Goal: Task Accomplishment & Management: Use online tool/utility

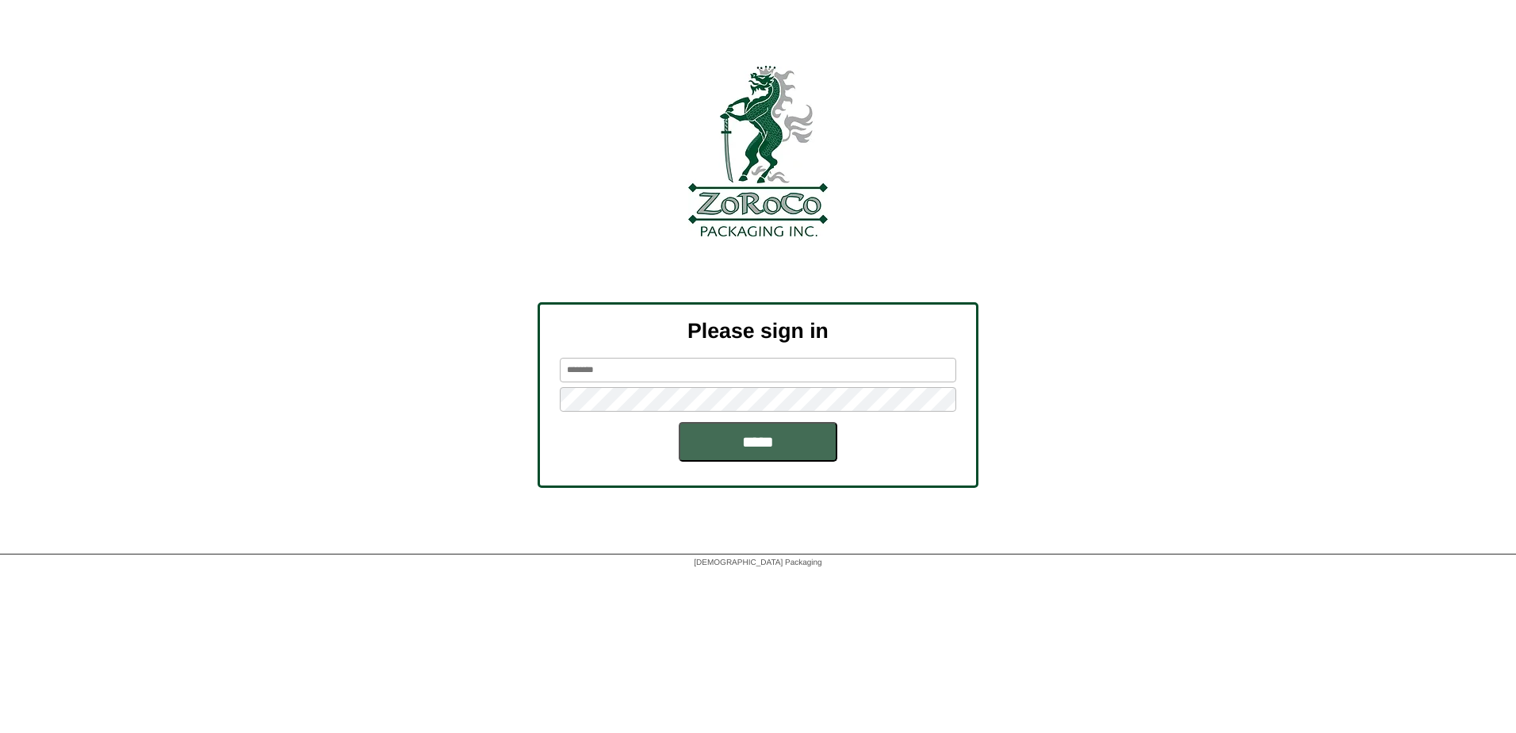
type input "**********"
click at [806, 461] on input "*****" at bounding box center [758, 442] width 159 height 40
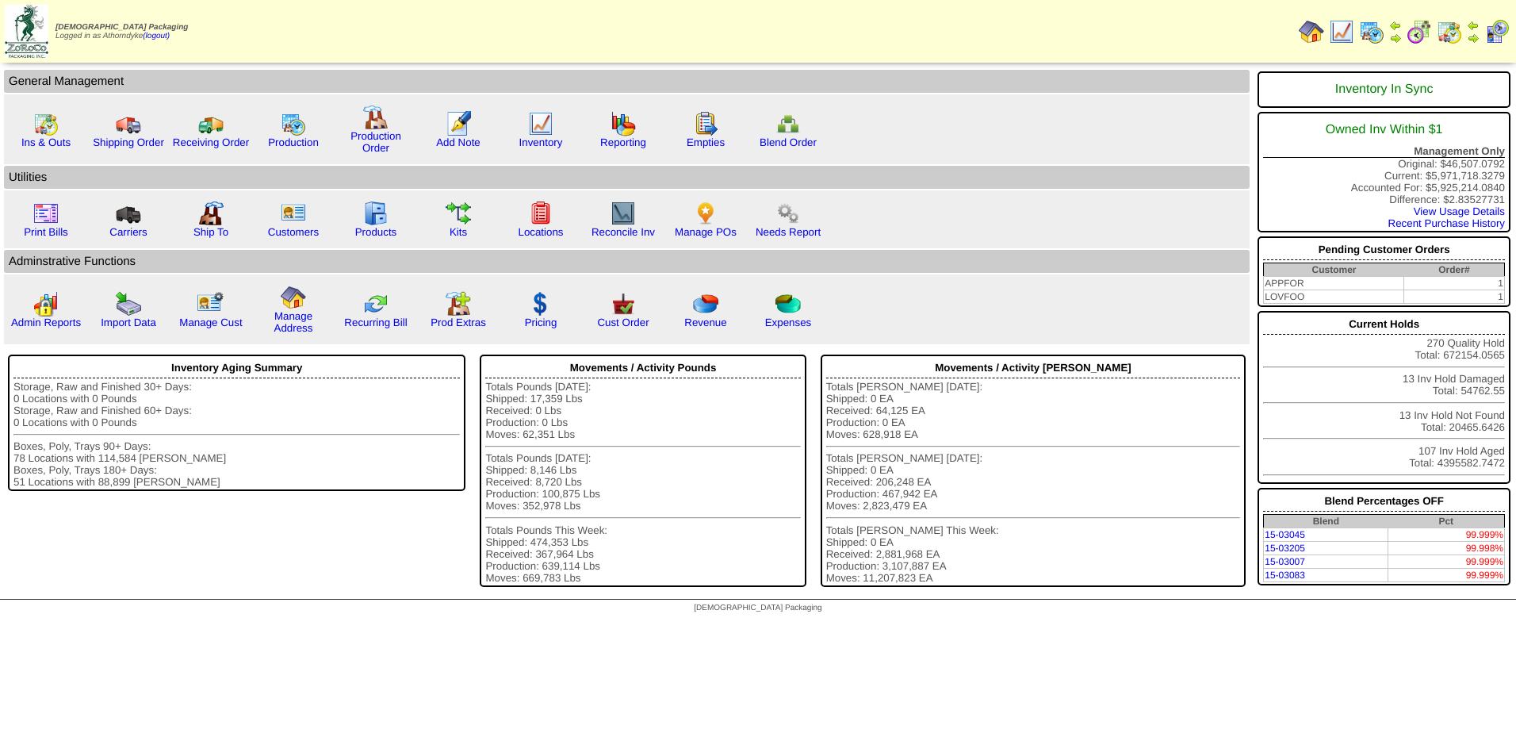
click at [1449, 36] on img at bounding box center [1449, 31] width 25 height 25
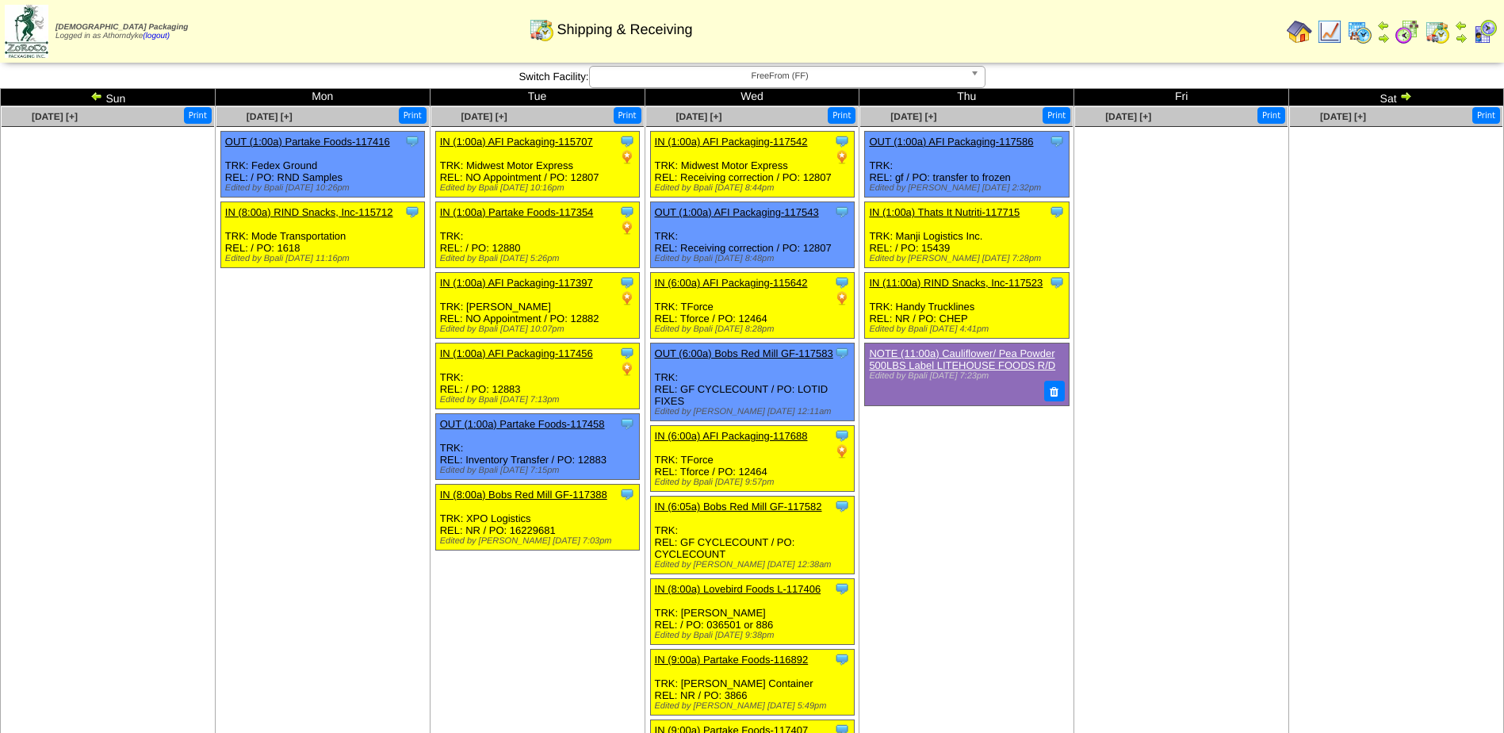
click at [1400, 101] on img at bounding box center [1405, 96] width 13 height 13
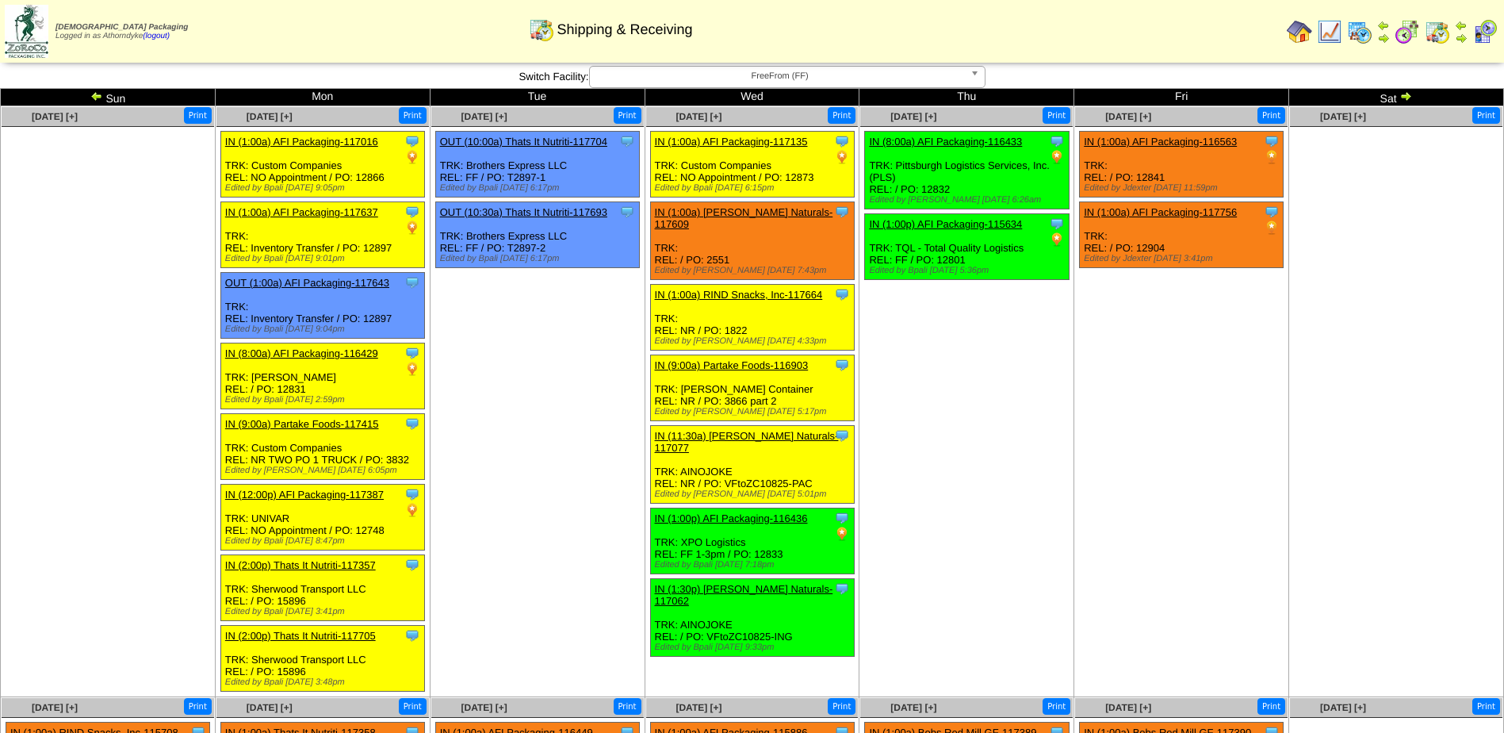
click at [1400, 101] on img at bounding box center [1405, 96] width 13 height 13
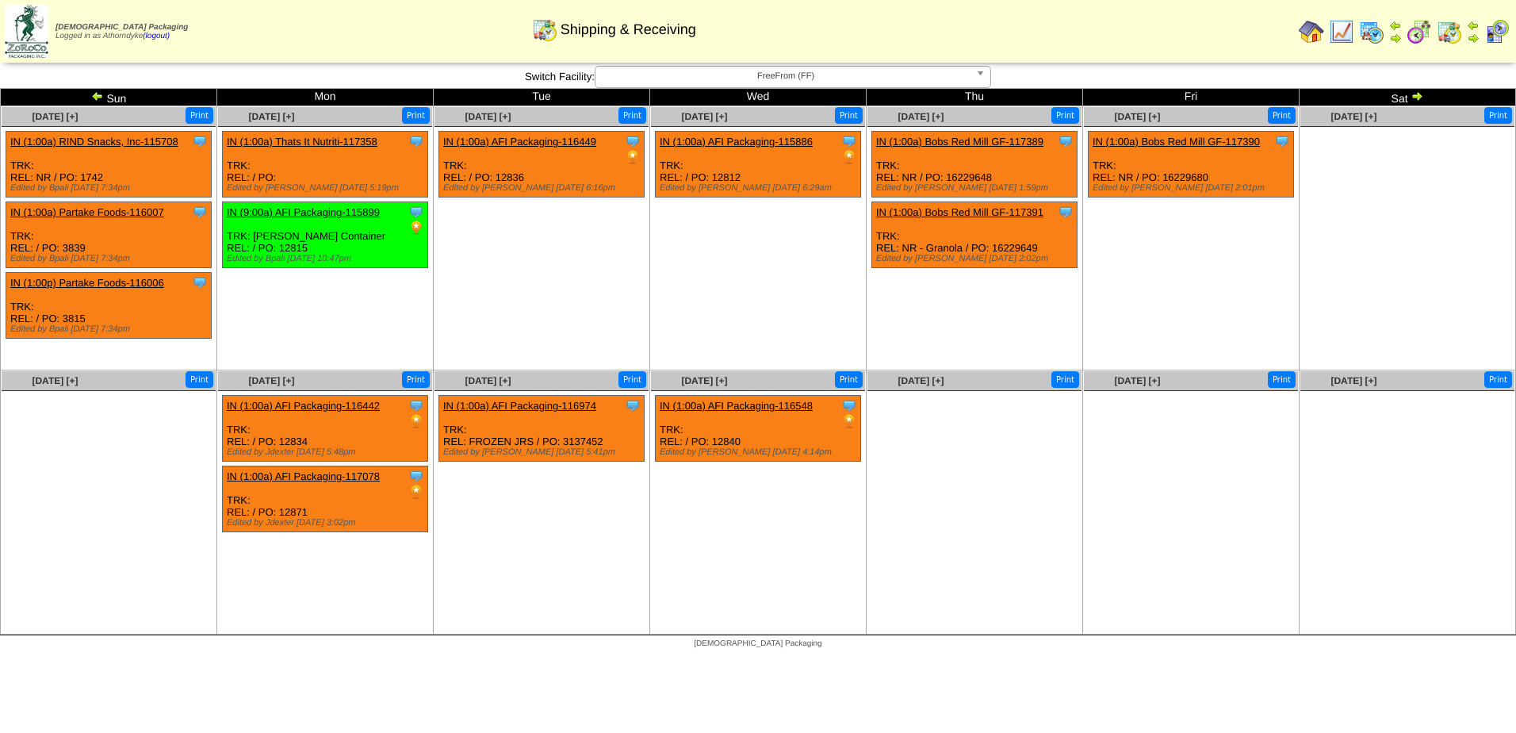
click at [1001, 537] on ul at bounding box center [974, 510] width 214 height 238
click at [86, 94] on td "Sun" at bounding box center [109, 97] width 216 height 17
click at [91, 94] on img at bounding box center [97, 96] width 13 height 13
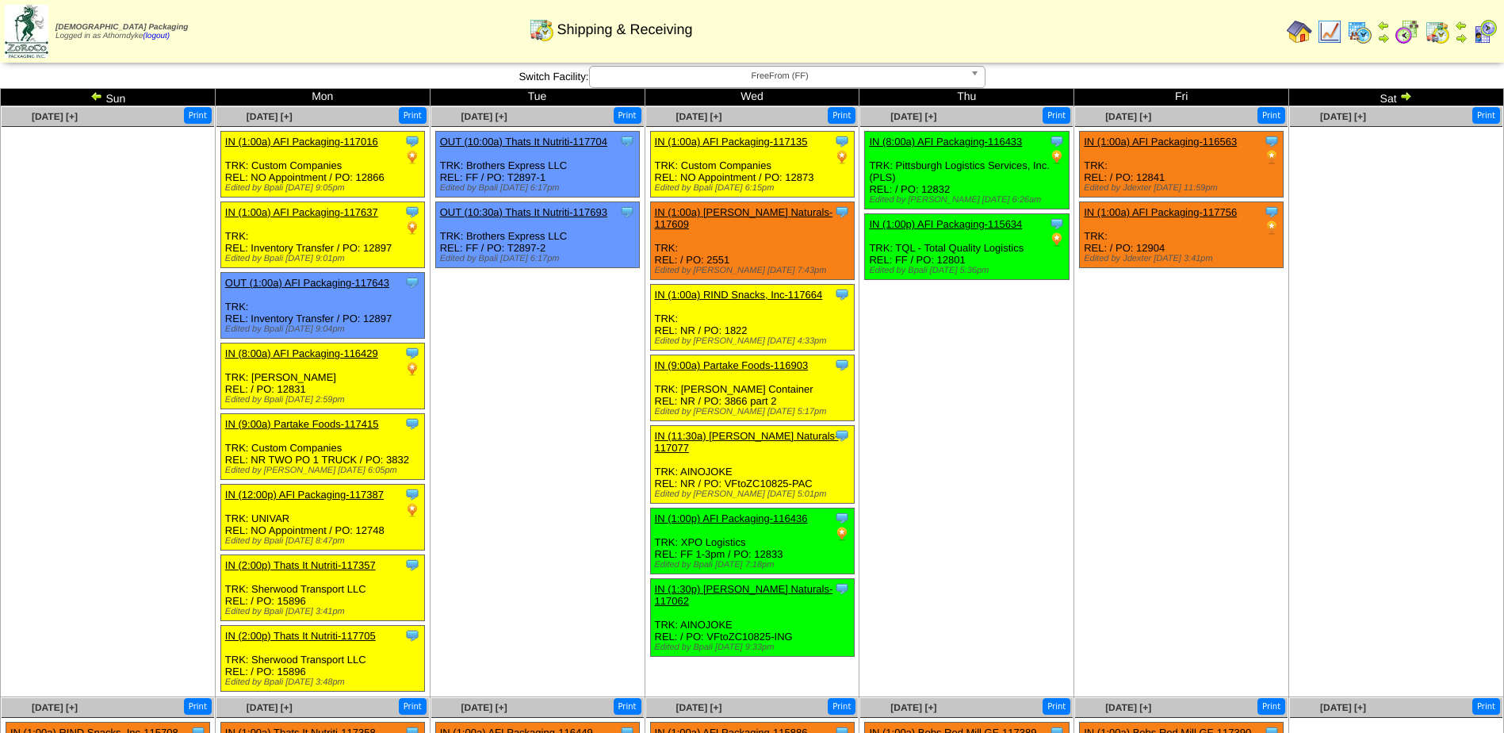
click at [94, 98] on img at bounding box center [96, 96] width 13 height 13
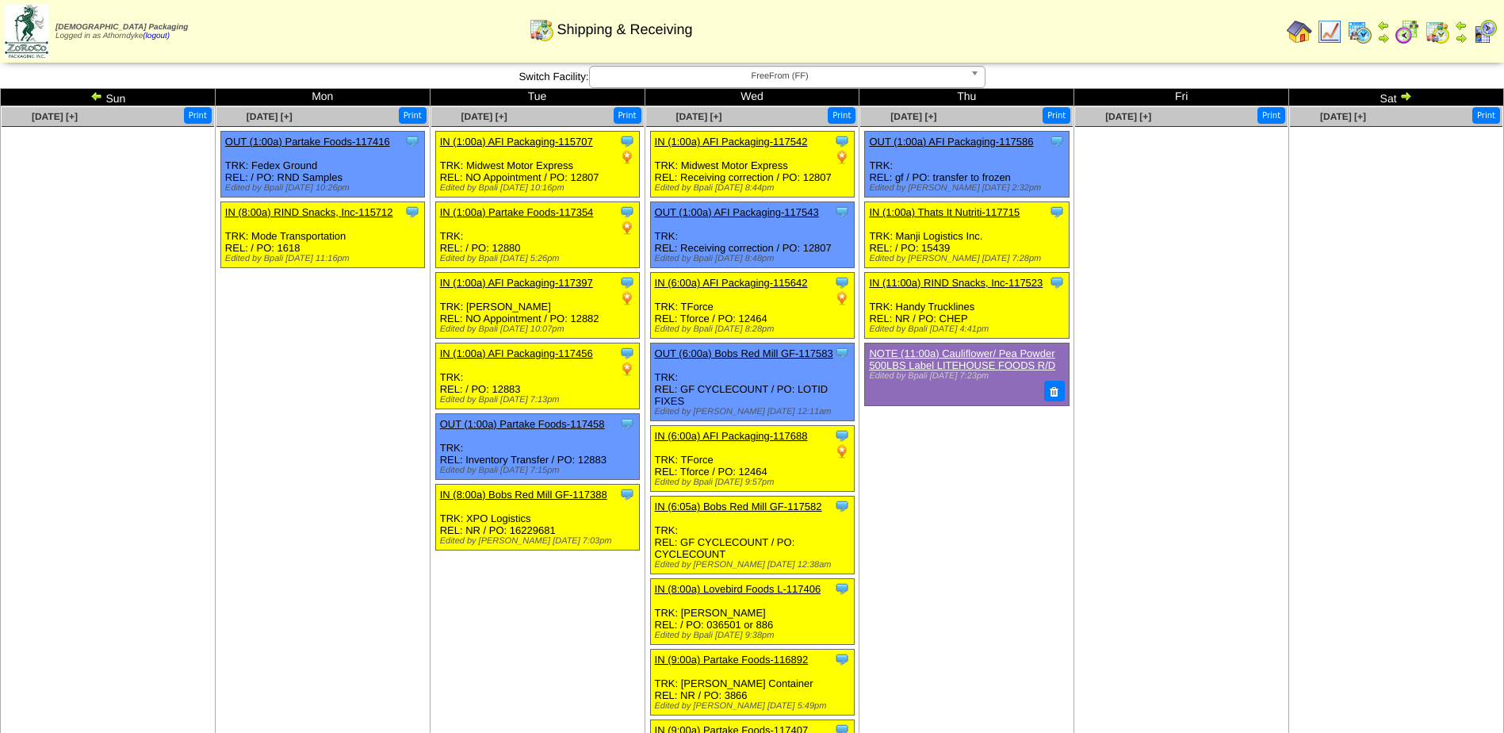
click at [99, 94] on img at bounding box center [96, 96] width 13 height 13
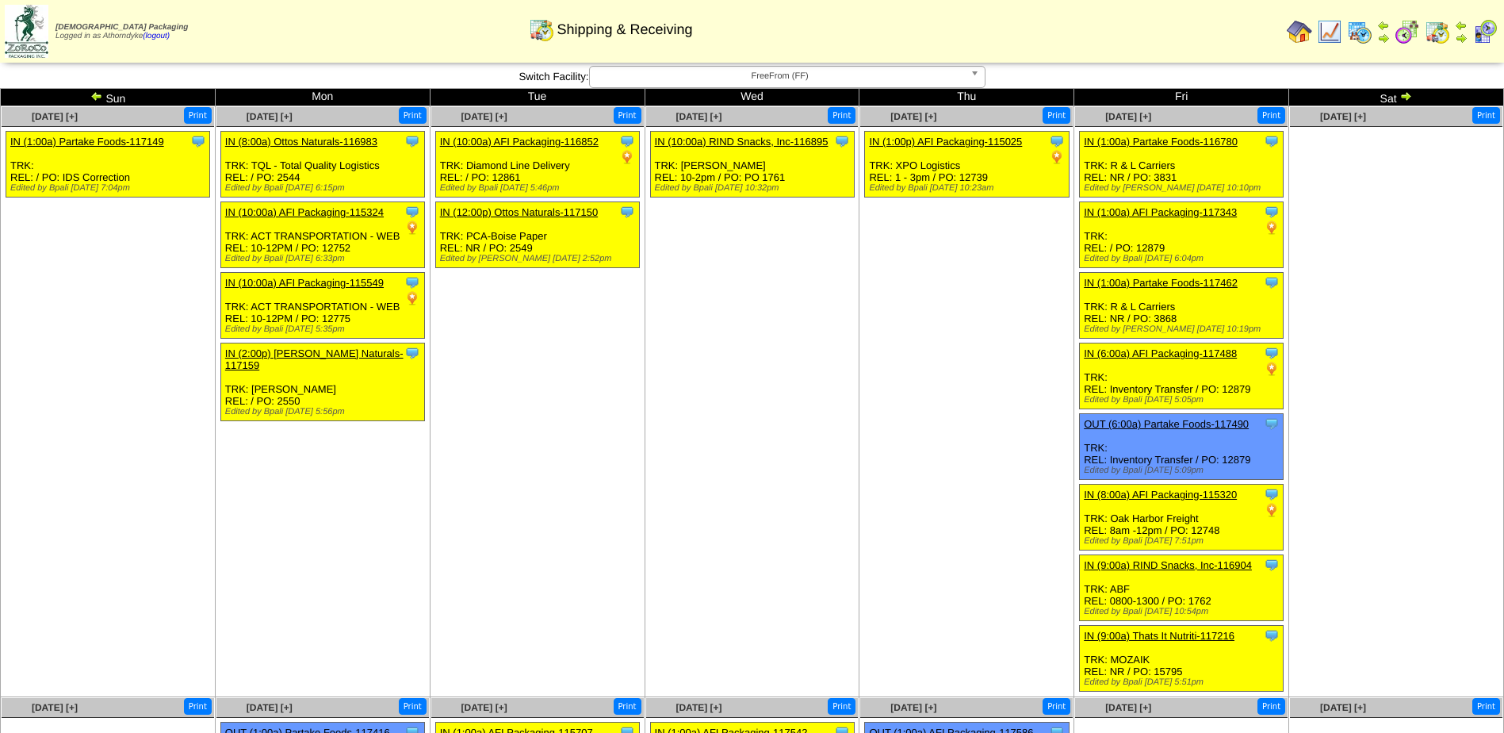
drag, startPoint x: 90, startPoint y: 89, endPoint x: 139, endPoint y: 150, distance: 77.9
click at [90, 89] on td "Sun" at bounding box center [108, 97] width 215 height 17
click at [92, 98] on img at bounding box center [96, 96] width 13 height 13
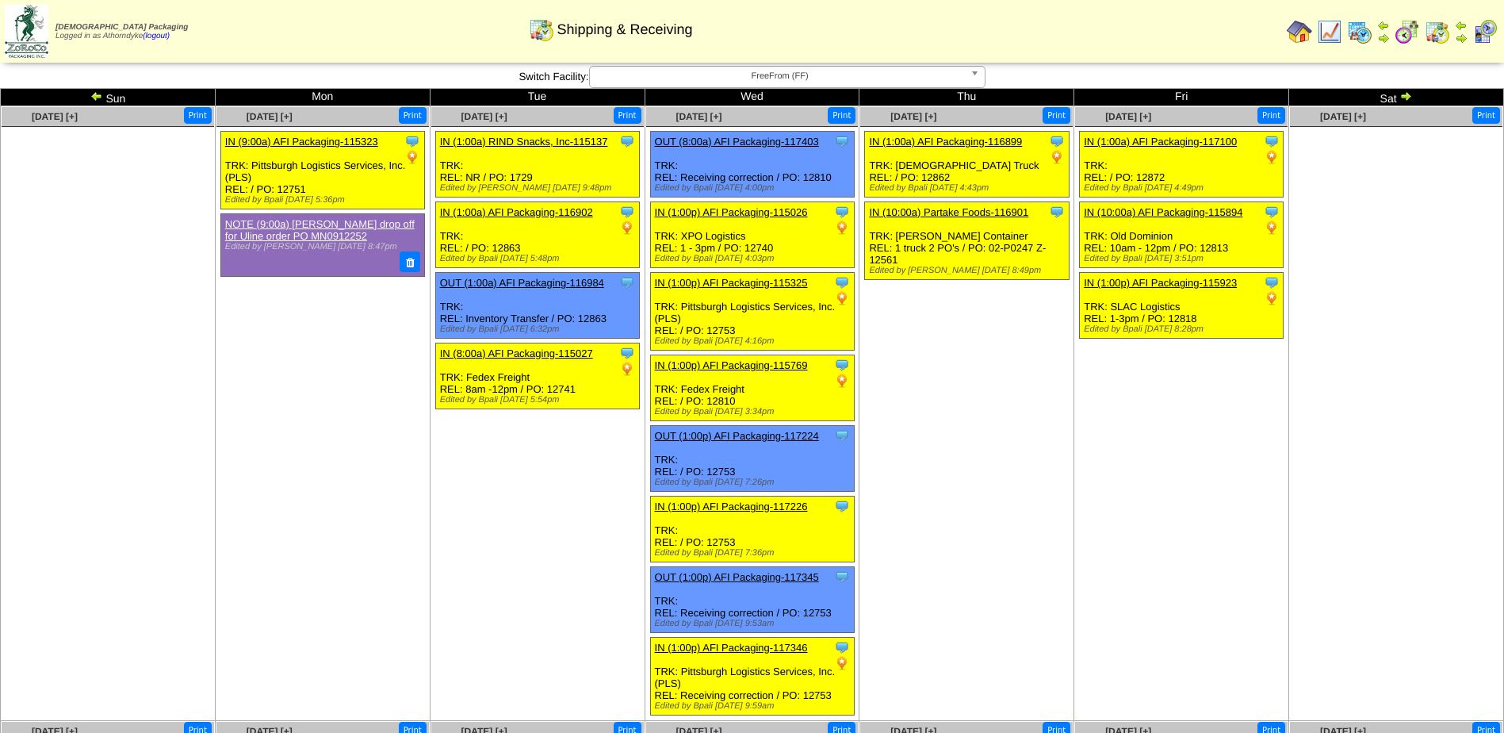
click at [98, 98] on img at bounding box center [96, 96] width 13 height 13
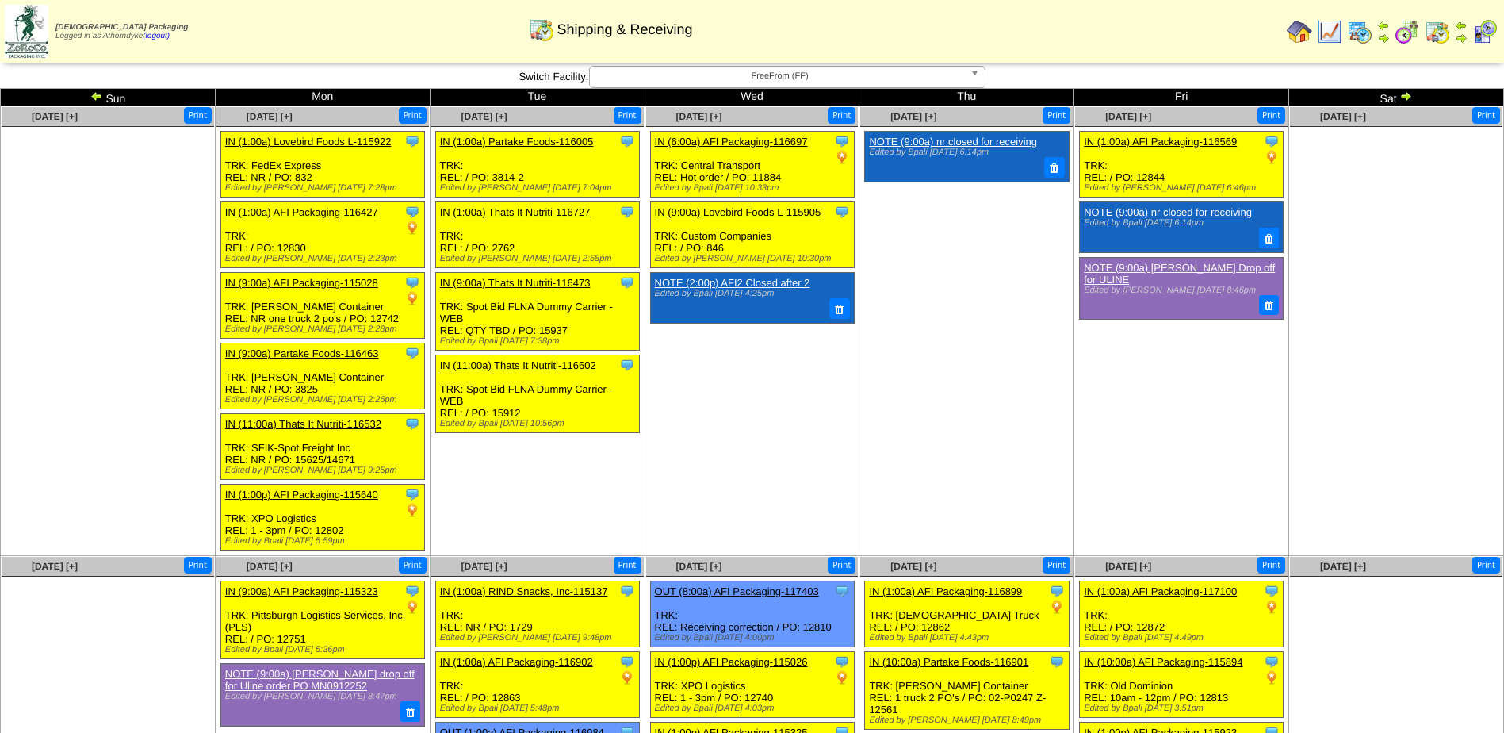
click at [1406, 101] on img at bounding box center [1405, 96] width 13 height 13
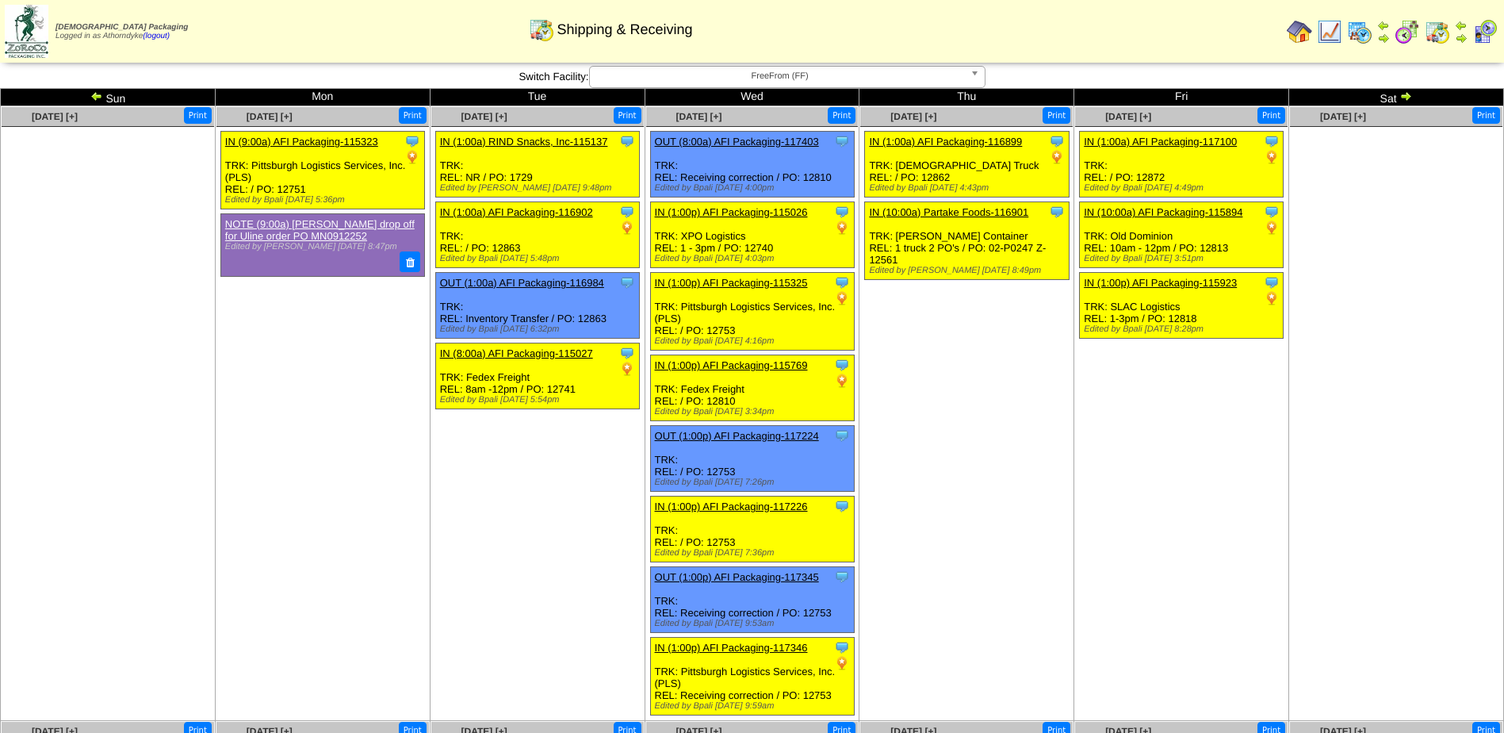
click at [1406, 97] on img at bounding box center [1405, 96] width 13 height 13
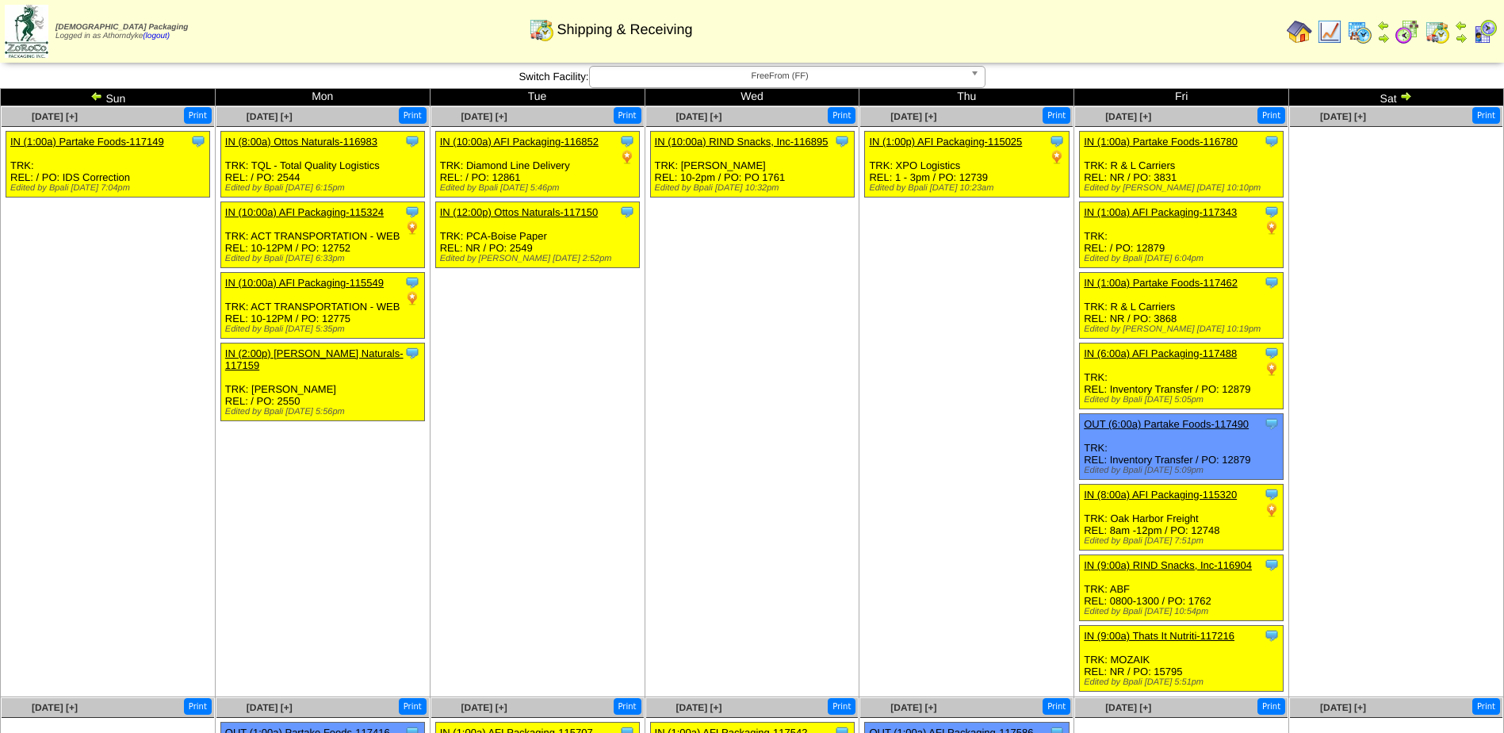
click at [1406, 97] on img at bounding box center [1405, 96] width 13 height 13
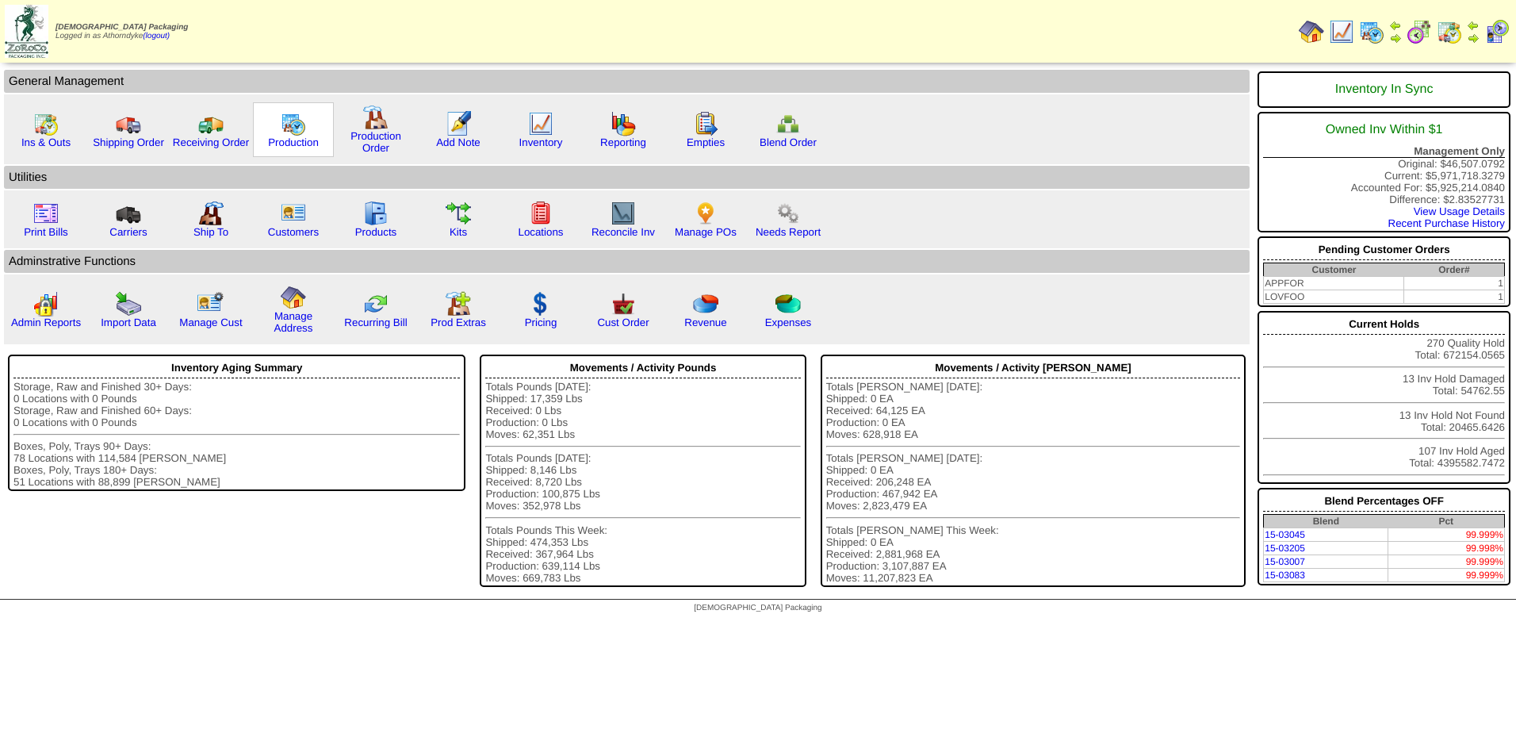
click at [292, 131] on img at bounding box center [293, 123] width 25 height 25
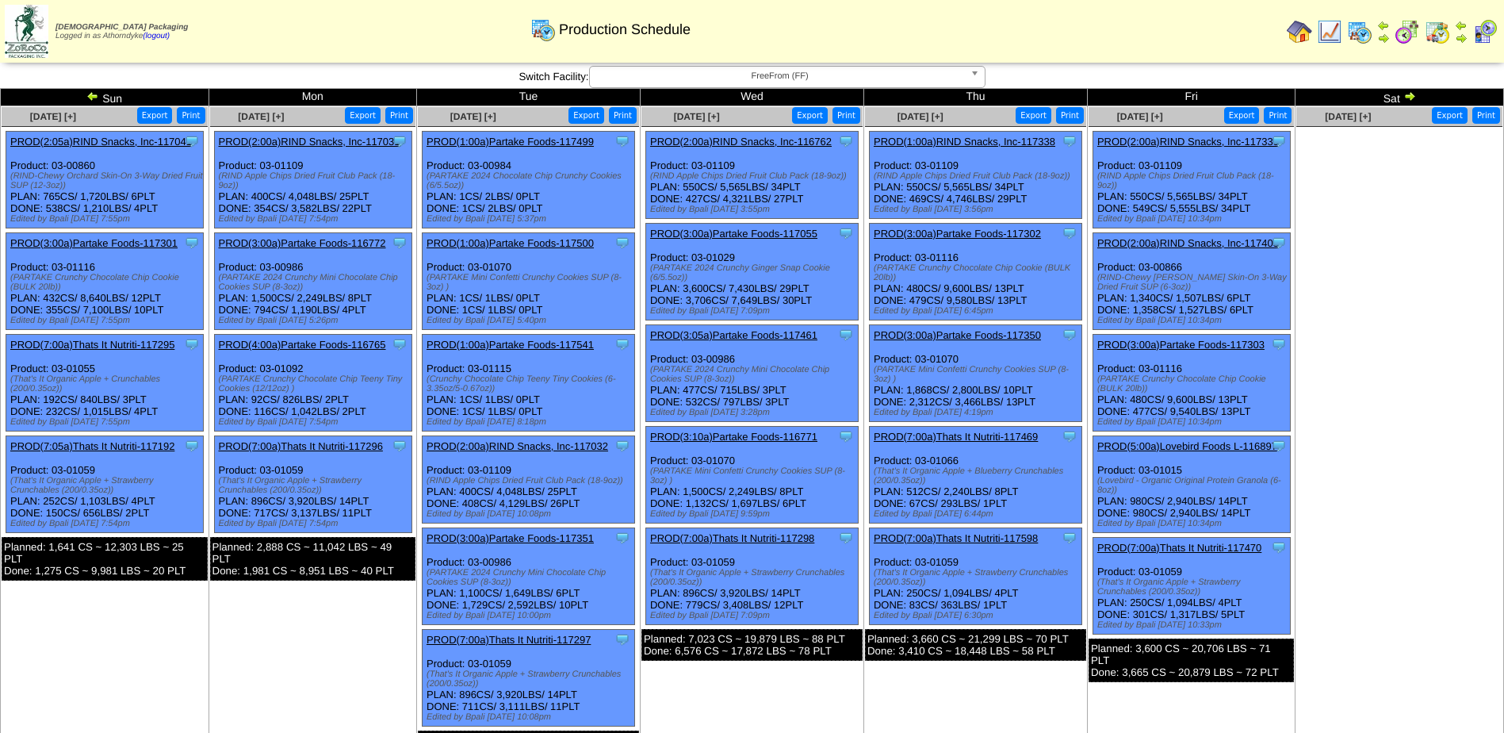
click at [1409, 99] on img at bounding box center [1409, 96] width 13 height 13
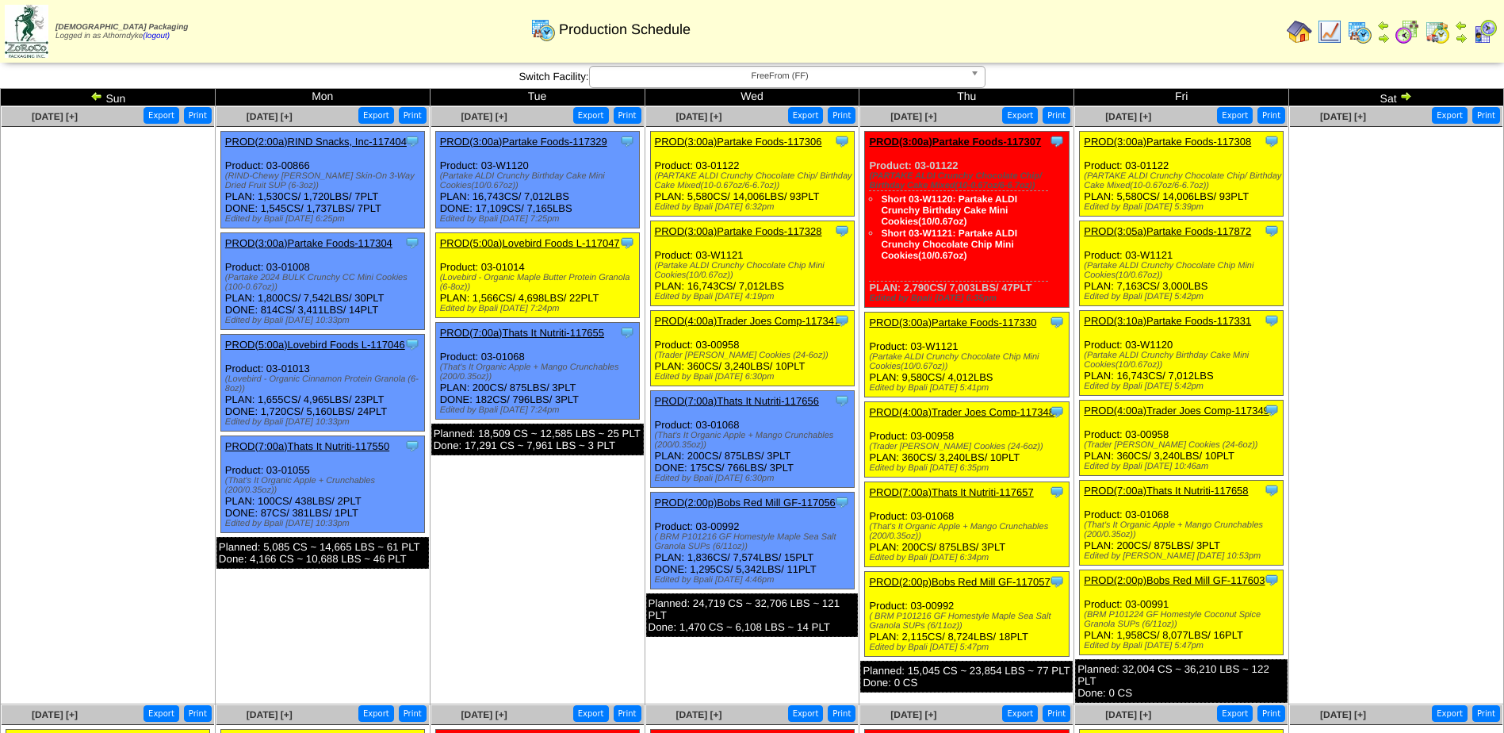
click at [1408, 288] on ul at bounding box center [1396, 246] width 213 height 238
click at [151, 444] on td "Oct 05 [+] Print Export" at bounding box center [108, 405] width 215 height 598
click at [98, 96] on img at bounding box center [96, 96] width 13 height 13
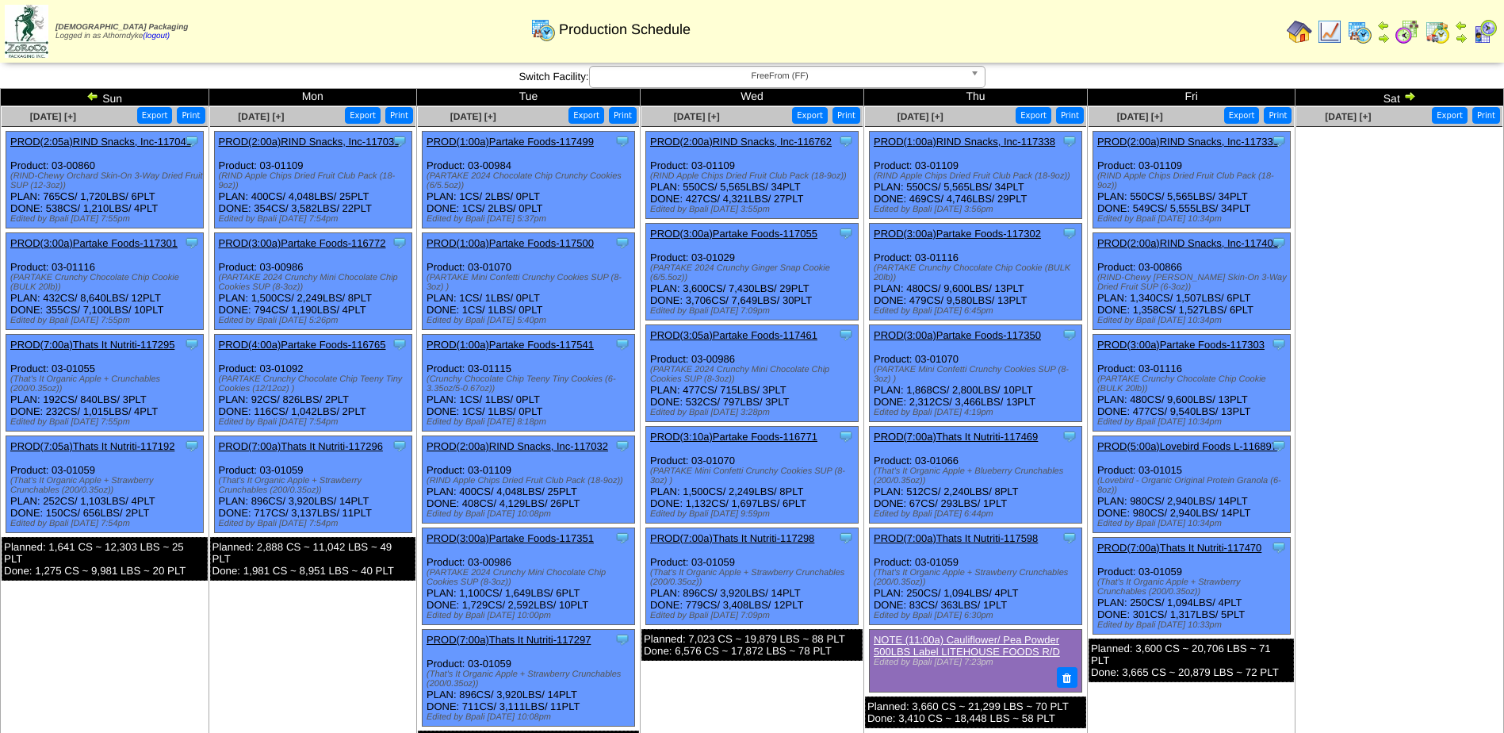
click at [86, 99] on img at bounding box center [92, 96] width 13 height 13
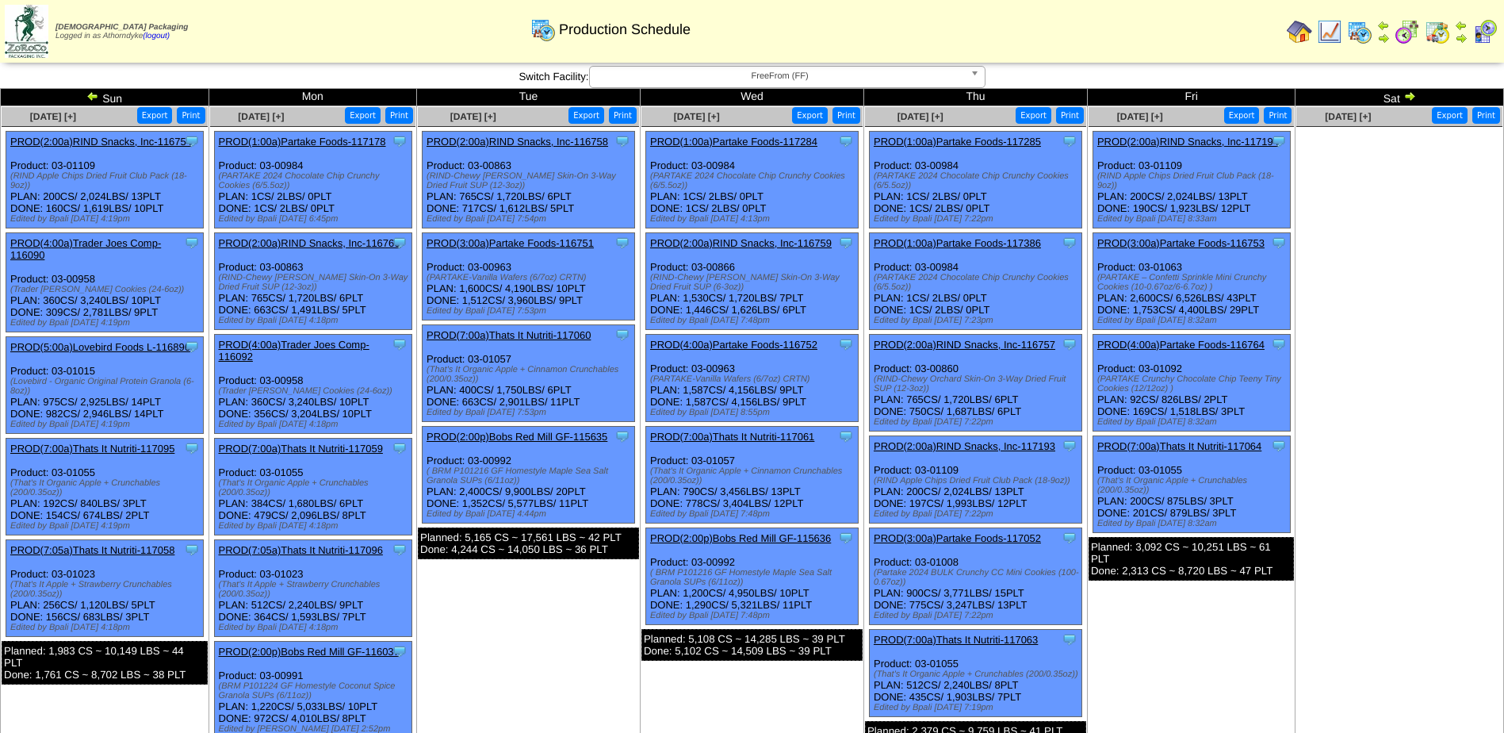
click at [86, 99] on img at bounding box center [92, 96] width 13 height 13
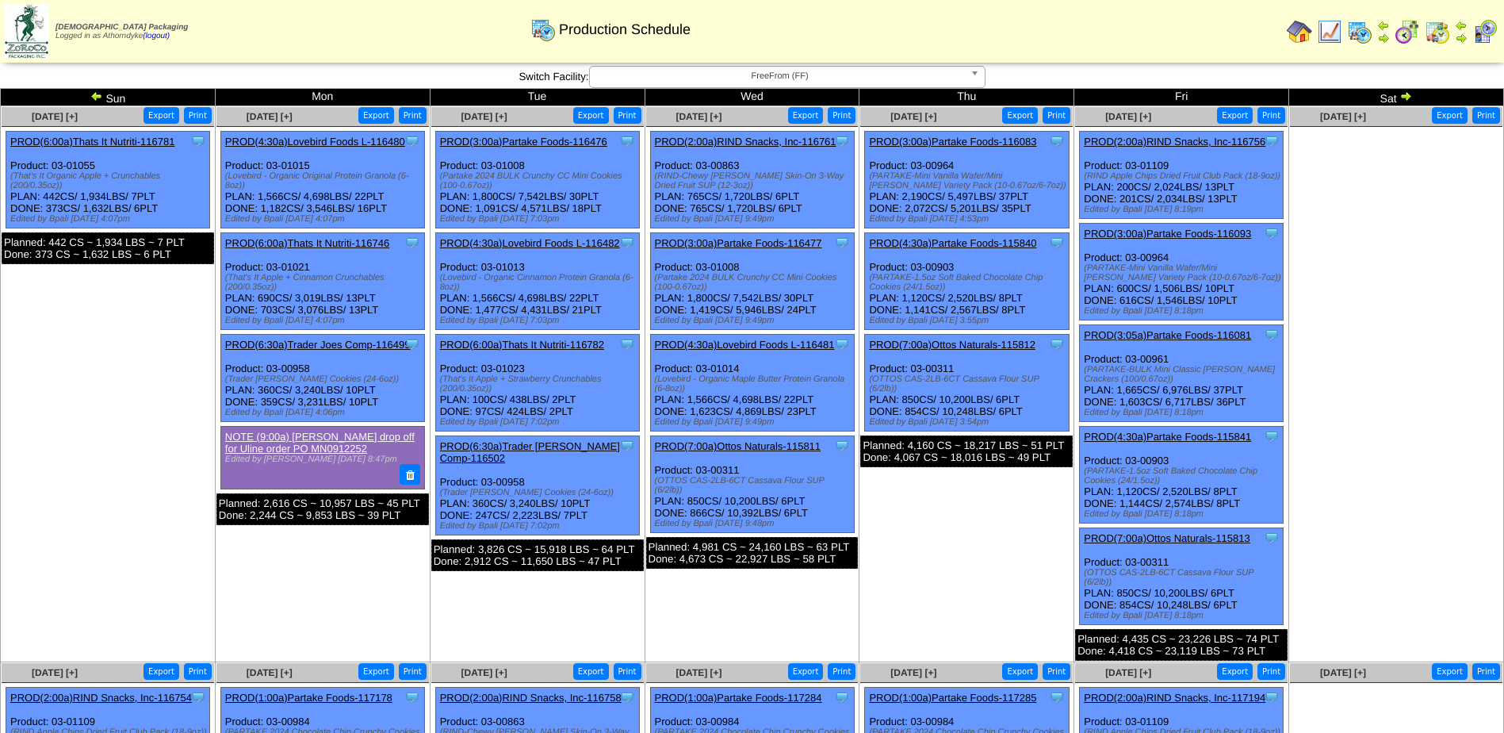
click at [1400, 92] on img at bounding box center [1405, 96] width 13 height 13
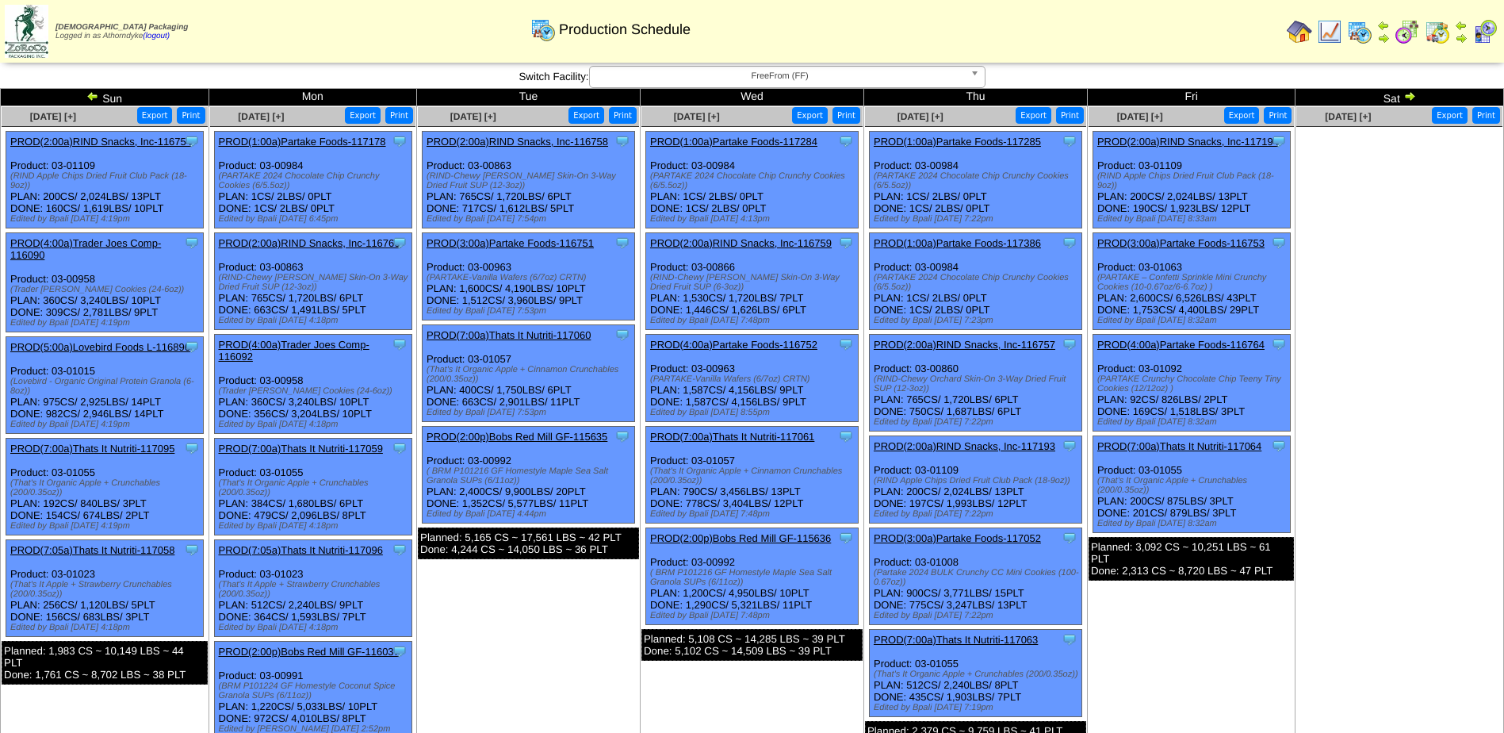
click at [1403, 100] on img at bounding box center [1409, 96] width 13 height 13
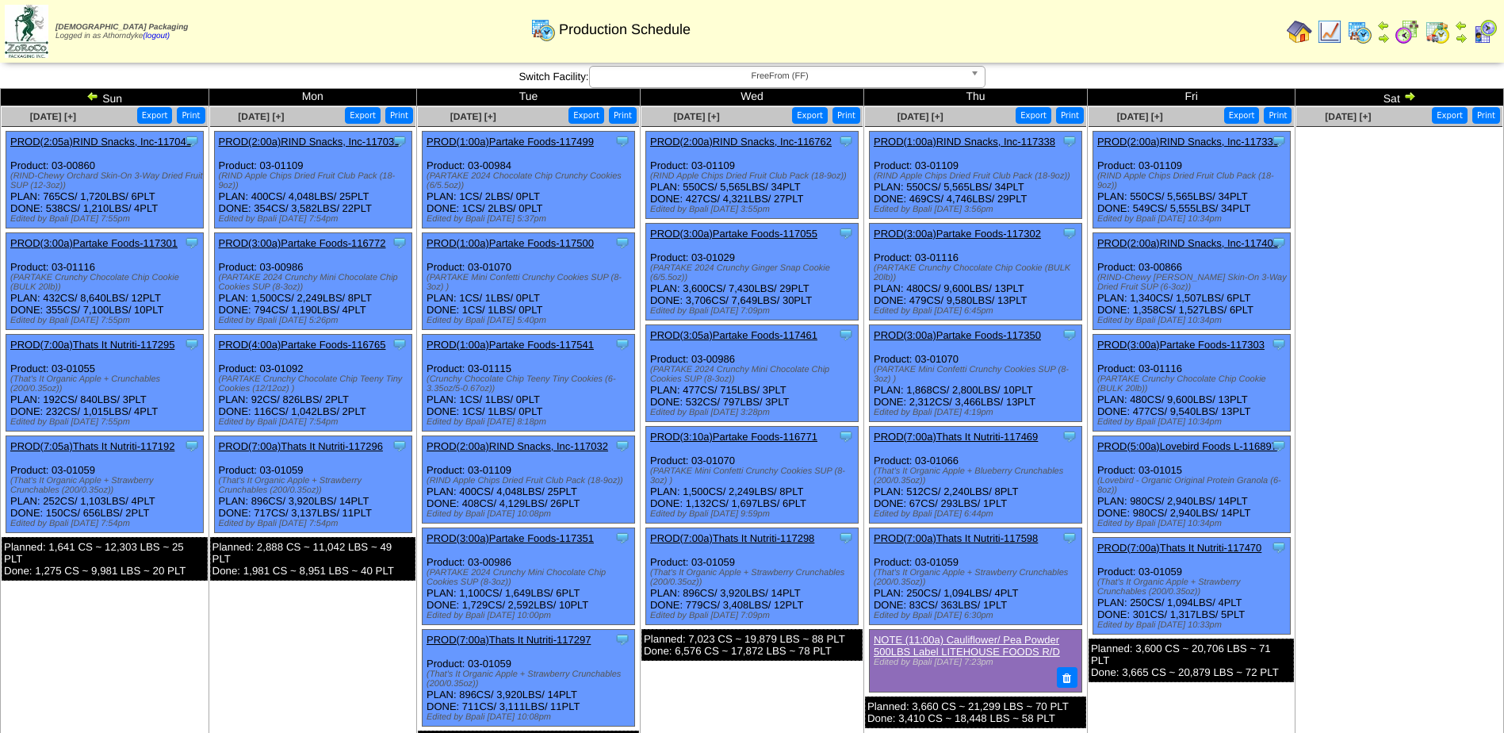
click at [1413, 98] on img at bounding box center [1409, 96] width 13 height 13
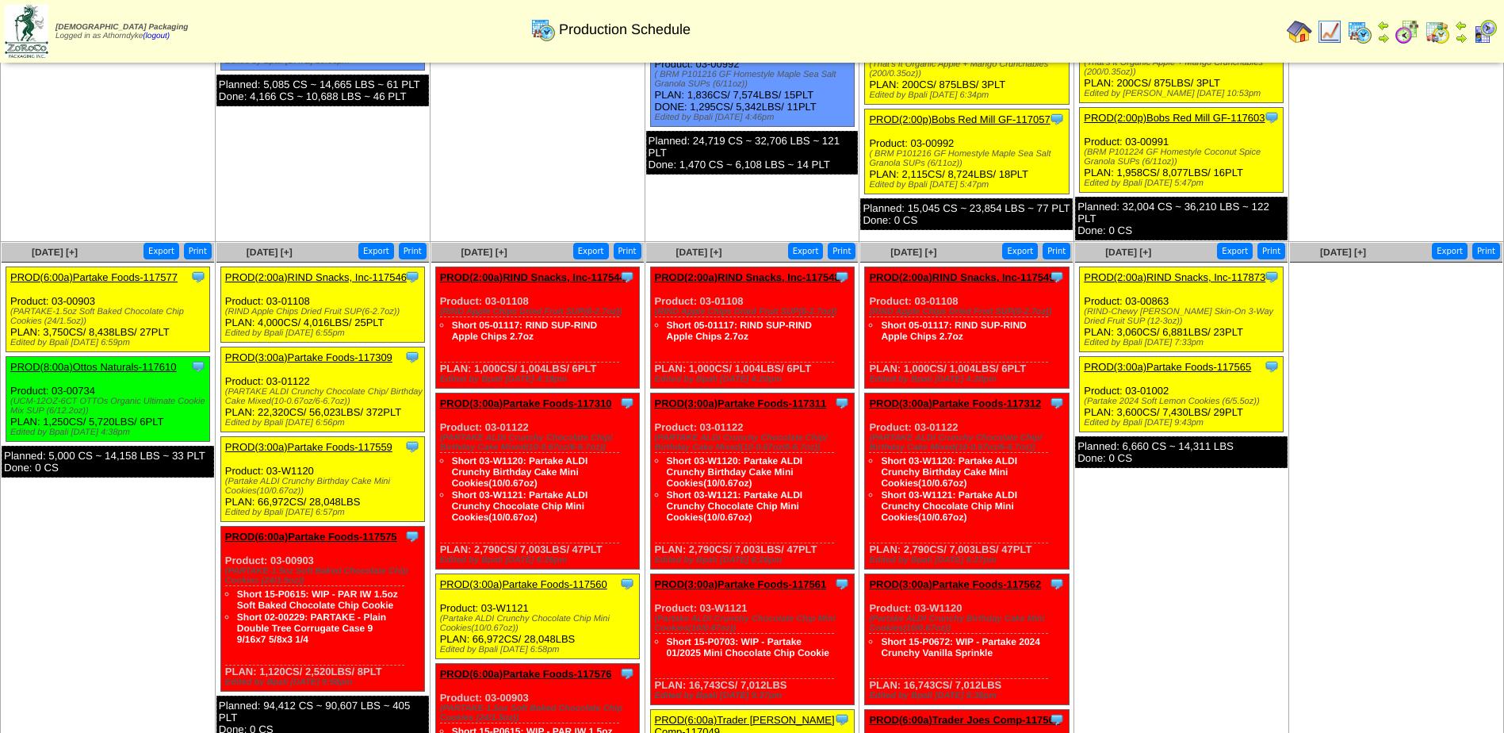
scroll to position [476, 0]
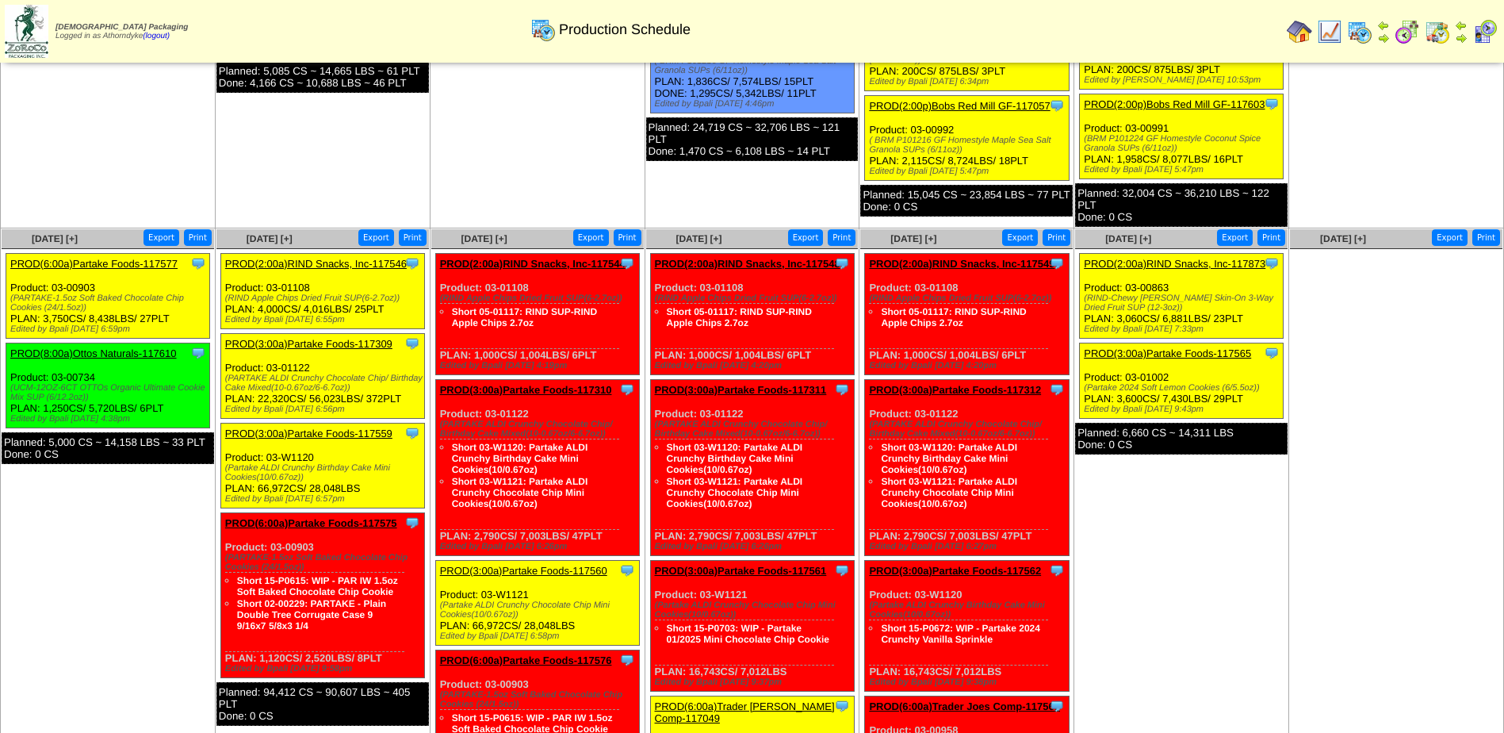
drag, startPoint x: 140, startPoint y: 350, endPoint x: 151, endPoint y: 418, distance: 68.3
click at [140, 350] on link "PROD(8:00a)Ottos Naturals-117610" at bounding box center [93, 353] width 167 height 12
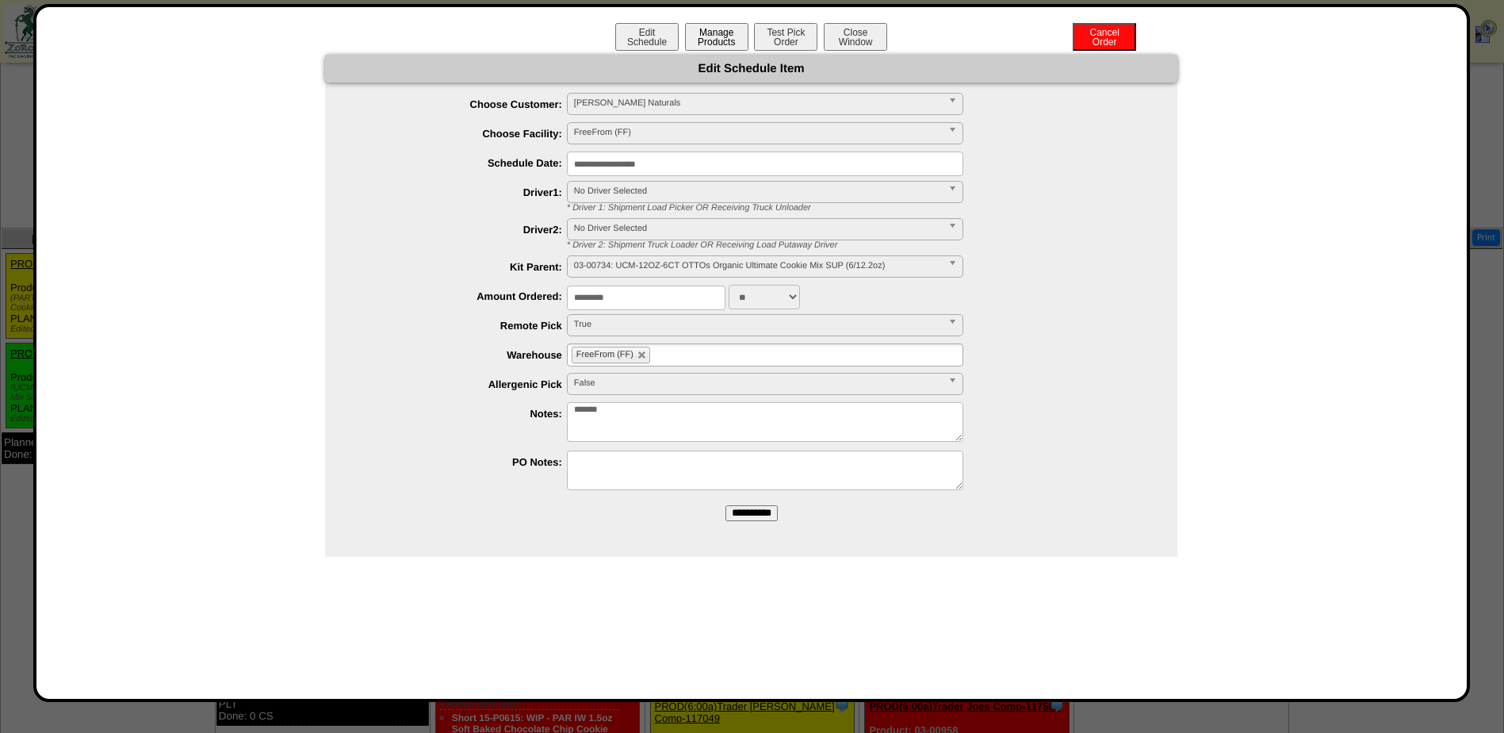
click at [722, 38] on button "Manage Products" at bounding box center [716, 37] width 63 height 28
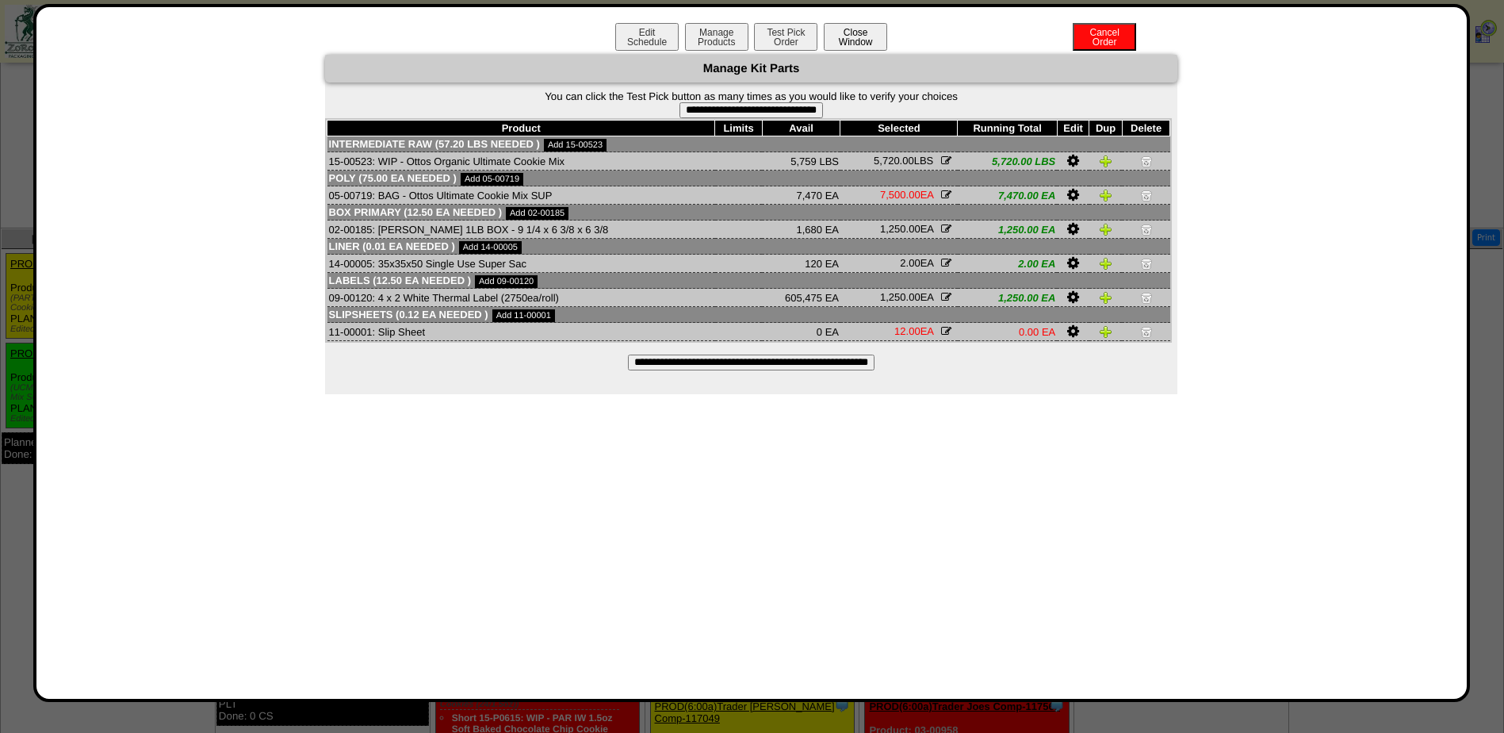
click at [858, 31] on button "Close Window" at bounding box center [855, 37] width 63 height 28
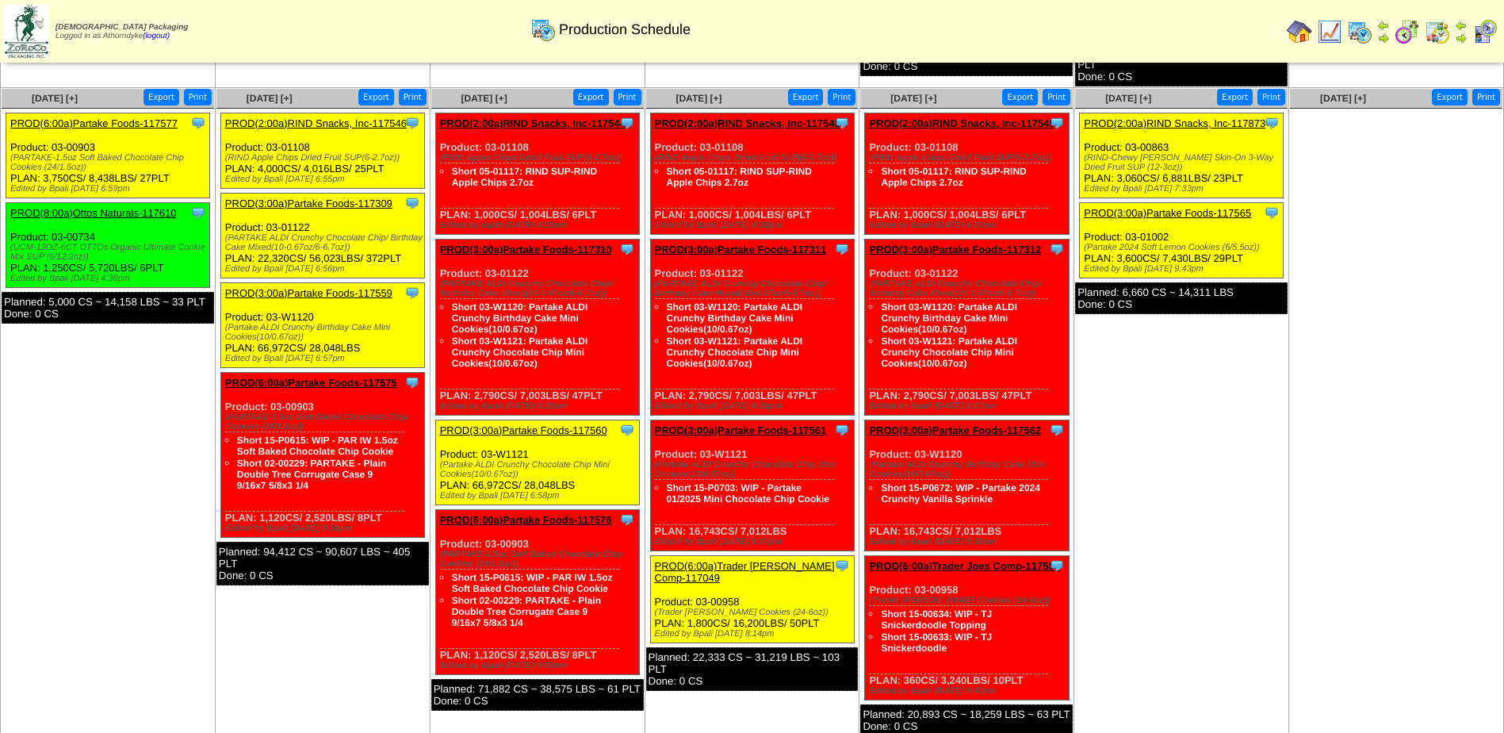
scroll to position [634, 0]
